Goal: Transaction & Acquisition: Obtain resource

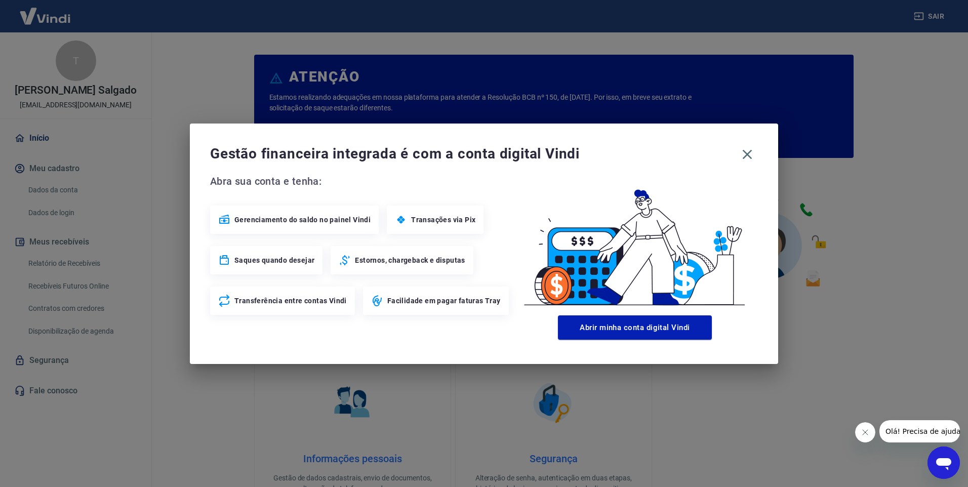
click at [663, 438] on div "Gestão financeira integrada é com a conta digital Vindi Abra sua conta e tenha:…" at bounding box center [484, 243] width 968 height 487
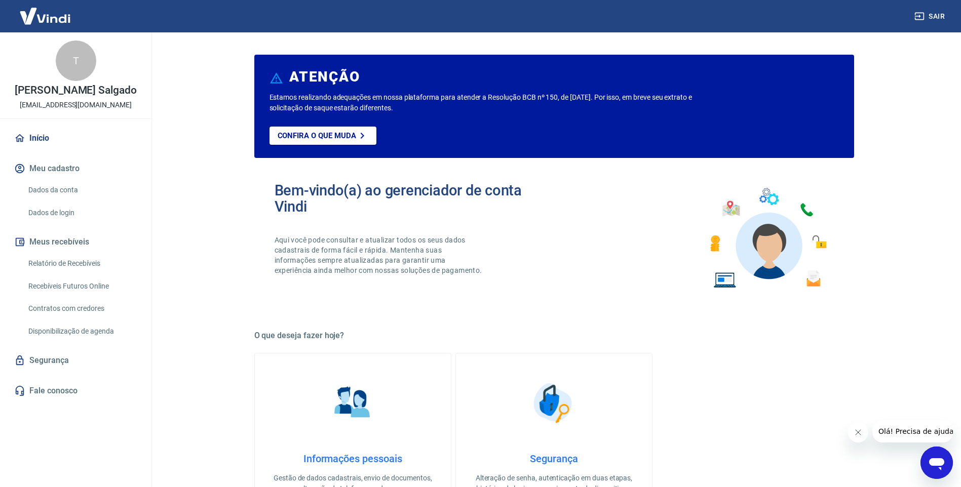
click at [78, 268] on link "Relatório de Recebíveis" at bounding box center [81, 263] width 115 height 21
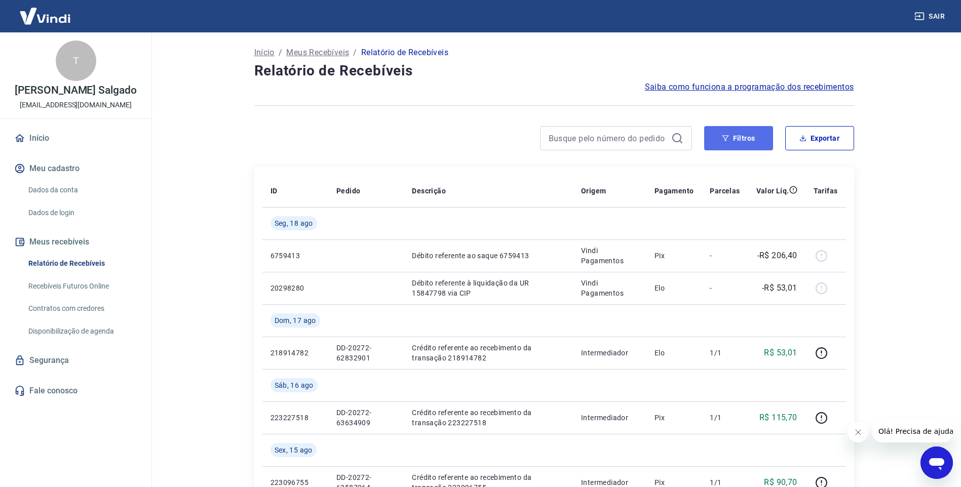
click at [755, 135] on button "Filtros" at bounding box center [738, 138] width 69 height 24
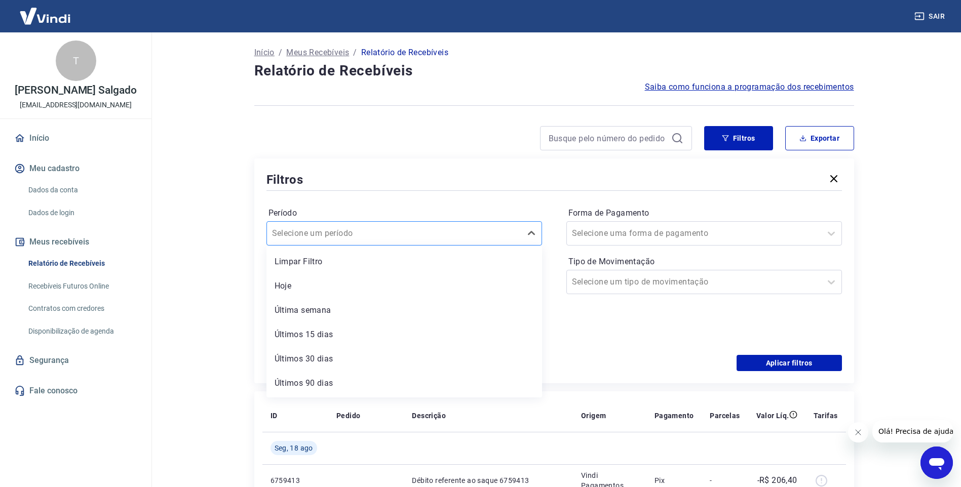
click at [398, 233] on div at bounding box center [394, 233] width 244 height 14
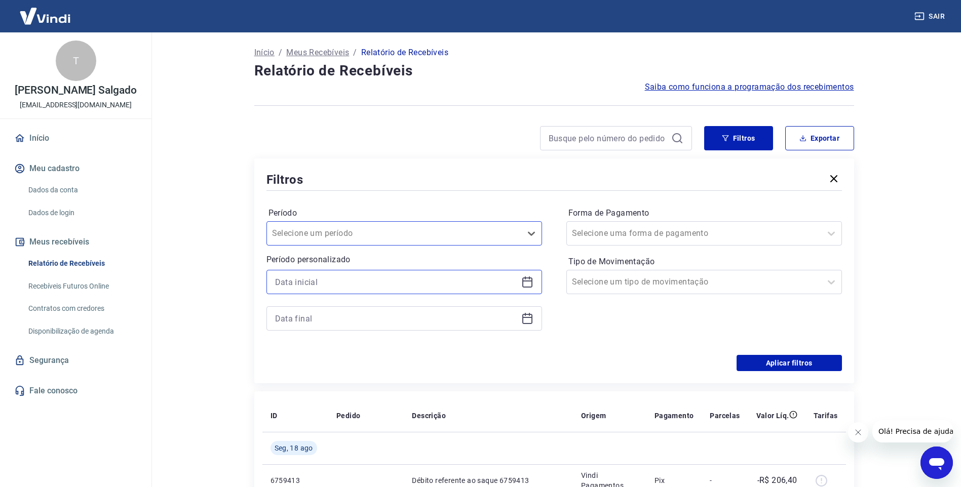
click at [383, 282] on input at bounding box center [396, 281] width 242 height 15
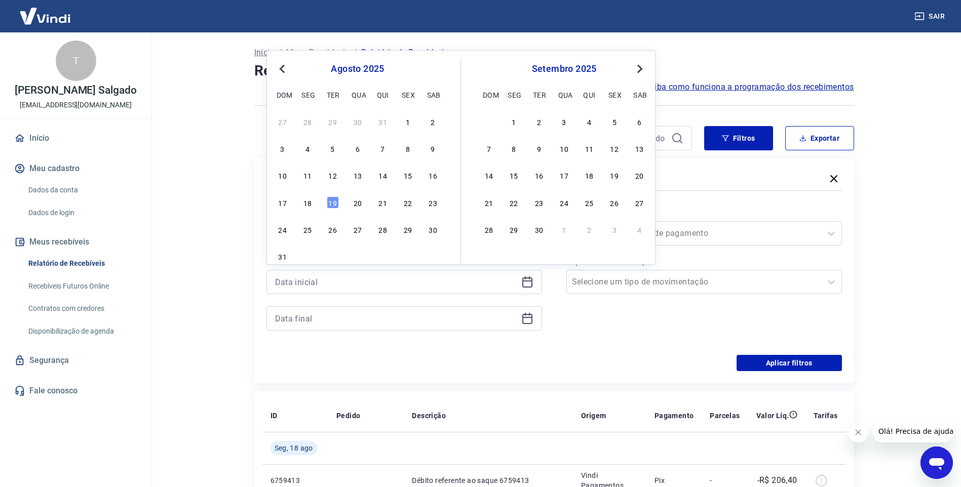
click at [283, 66] on span "Previous Month" at bounding box center [283, 69] width 0 height 12
click at [411, 175] on div "20" at bounding box center [408, 175] width 12 height 12
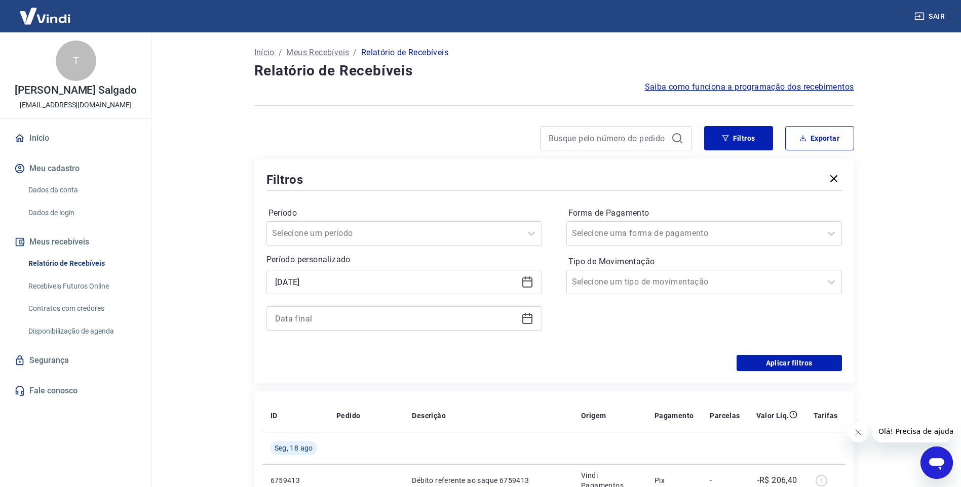
type input "20/06/2025"
click at [523, 316] on icon at bounding box center [527, 319] width 10 height 10
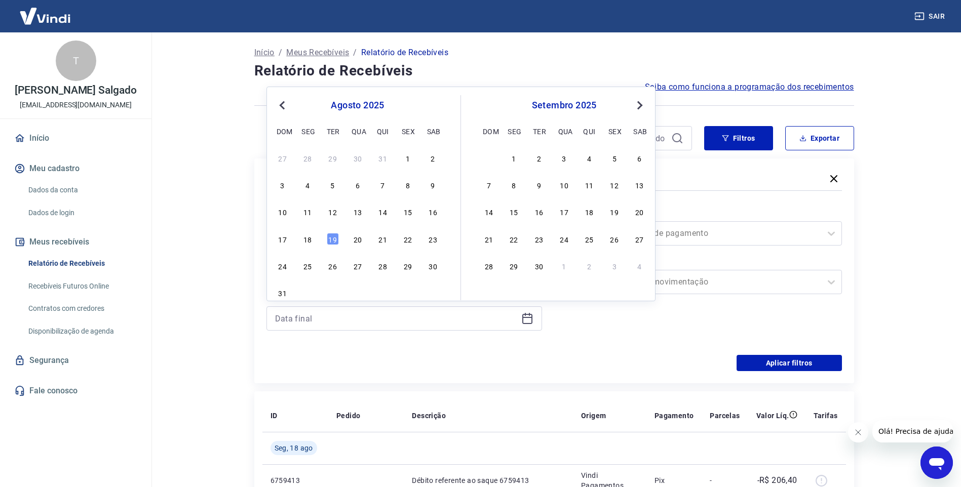
click at [280, 107] on button "Previous Month" at bounding box center [282, 105] width 12 height 12
click at [379, 268] on div "31" at bounding box center [383, 266] width 12 height 12
type input "31/07/2025"
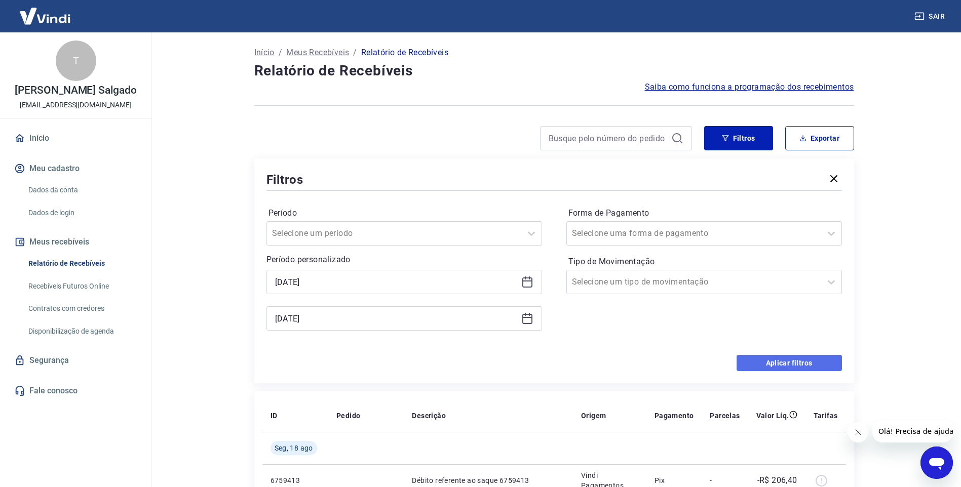
click at [762, 365] on button "Aplicar filtros" at bounding box center [788, 363] width 105 height 16
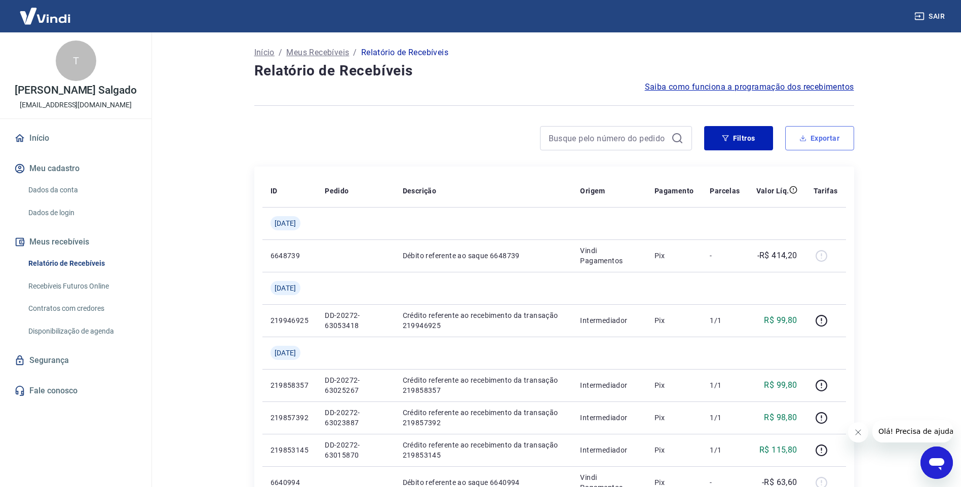
click at [823, 133] on button "Exportar" at bounding box center [819, 138] width 69 height 24
type input "20/06/2025"
type input "31/07/2025"
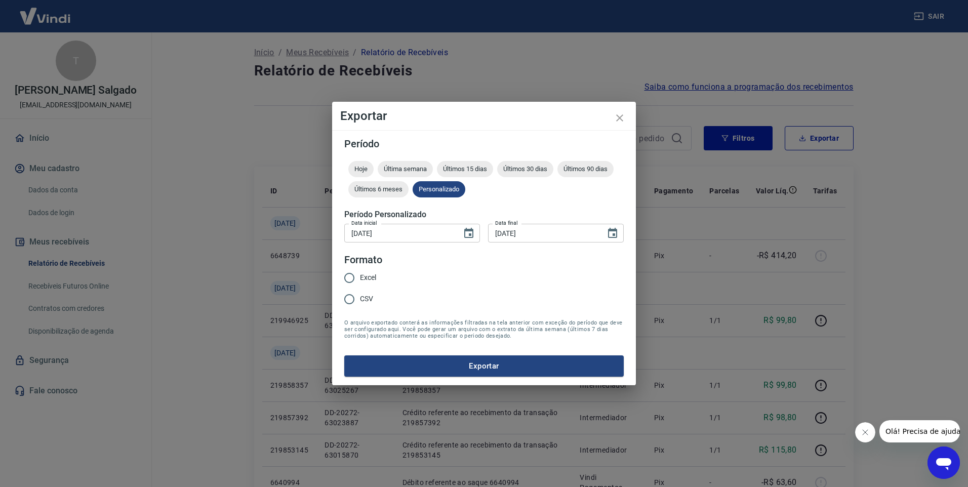
click at [349, 279] on input "Excel" at bounding box center [349, 277] width 21 height 21
radio input "true"
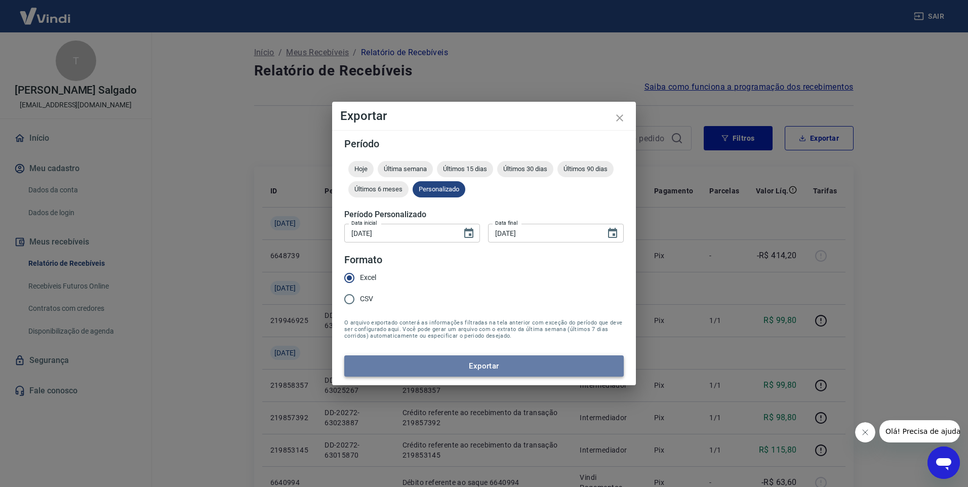
click at [507, 371] on button "Exportar" at bounding box center [484, 366] width 280 height 21
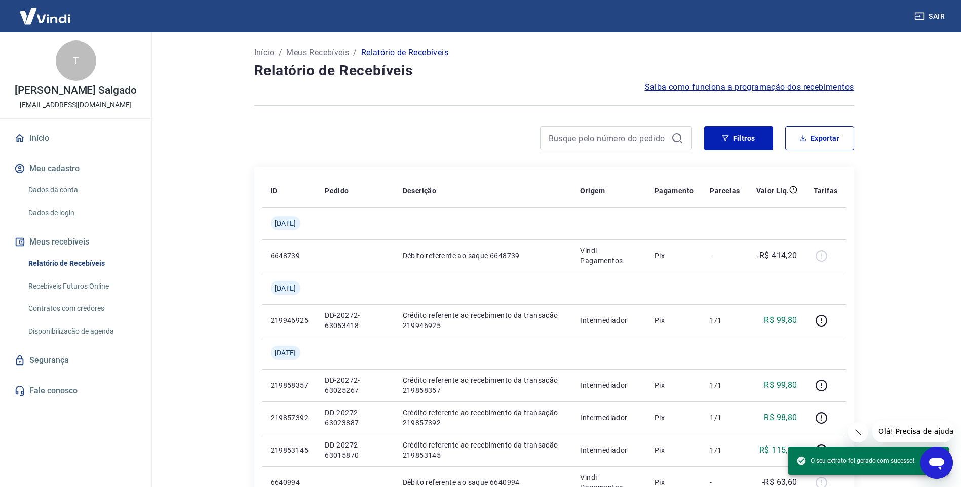
click at [927, 49] on main "Início / Meus Recebíveis / Relatório de Recebíveis Relatório de Recebíveis Saib…" at bounding box center [554, 259] width 814 height 455
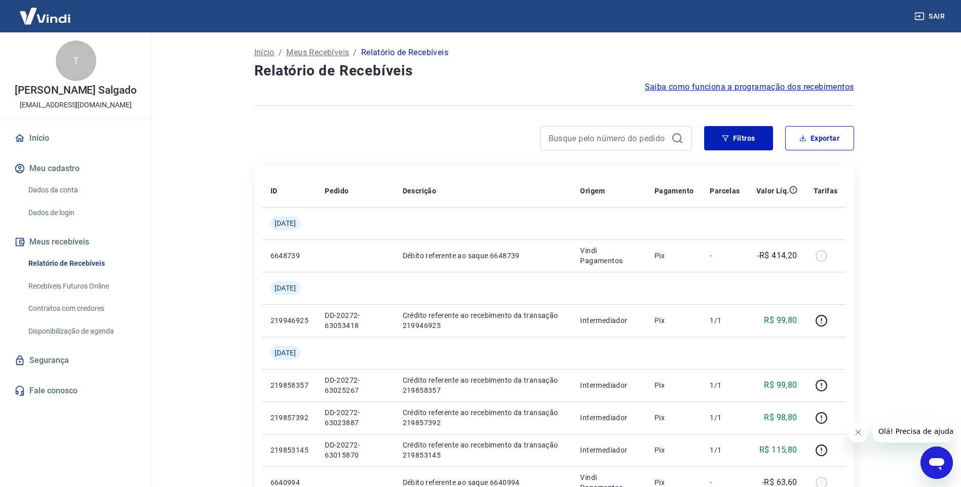
click at [937, 14] on button "Sair" at bounding box center [930, 16] width 36 height 19
